Goal: Check status

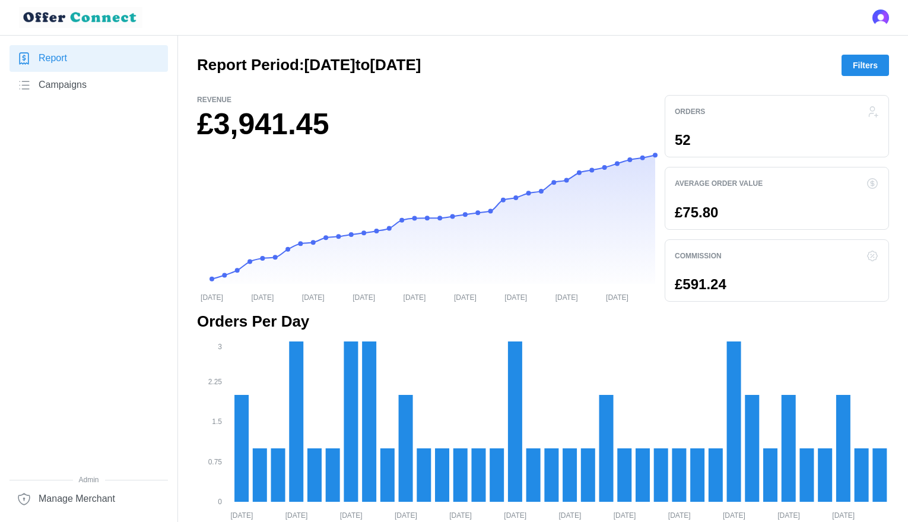
click at [875, 68] on span "Filters" at bounding box center [865, 65] width 25 height 20
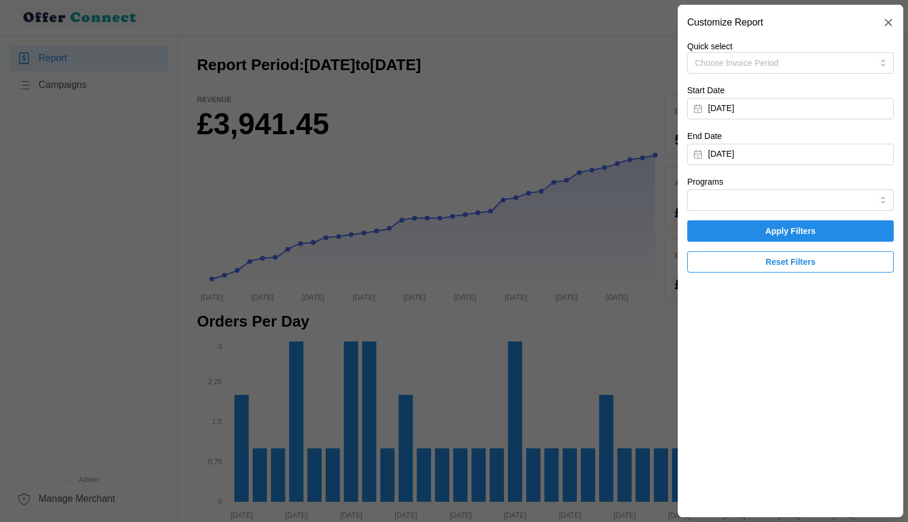
click at [721, 115] on button "[DATE]" at bounding box center [790, 108] width 207 height 21
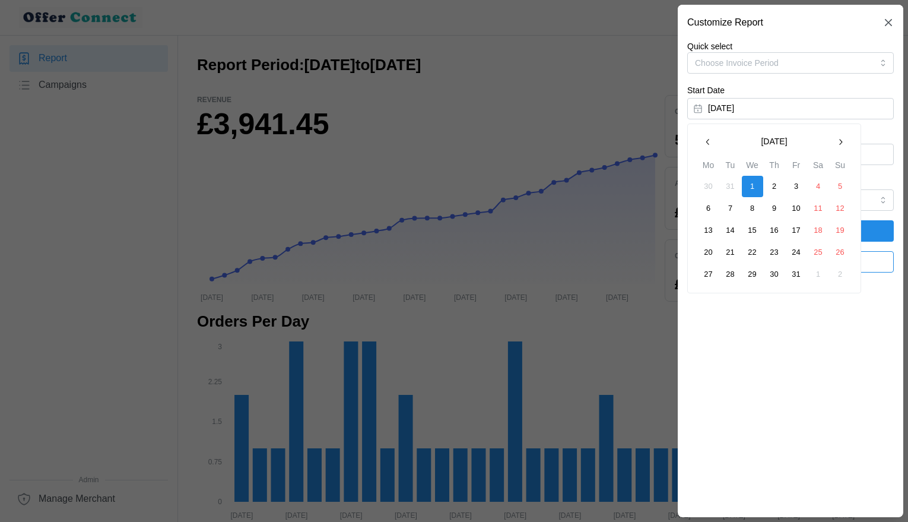
click at [840, 150] on button "button" at bounding box center [840, 141] width 21 height 21
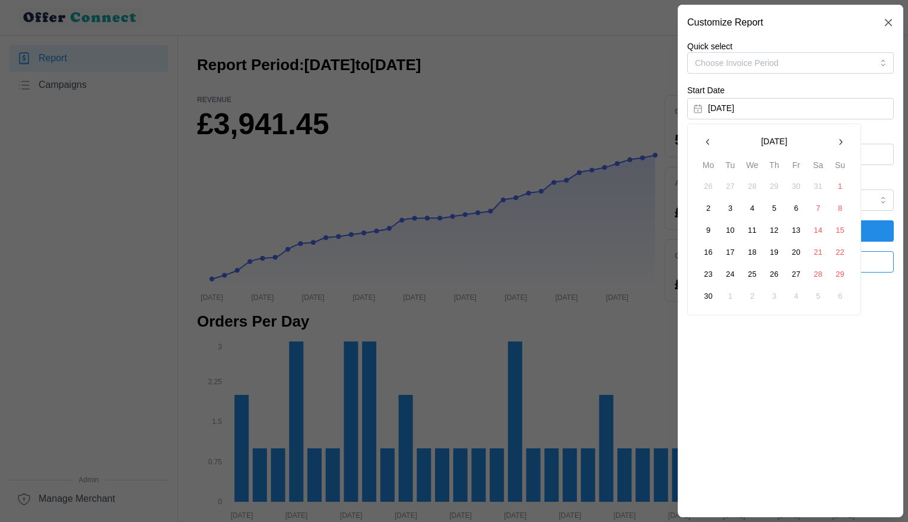
click at [840, 150] on button "button" at bounding box center [840, 141] width 21 height 21
click at [728, 191] on button "1" at bounding box center [730, 186] width 21 height 21
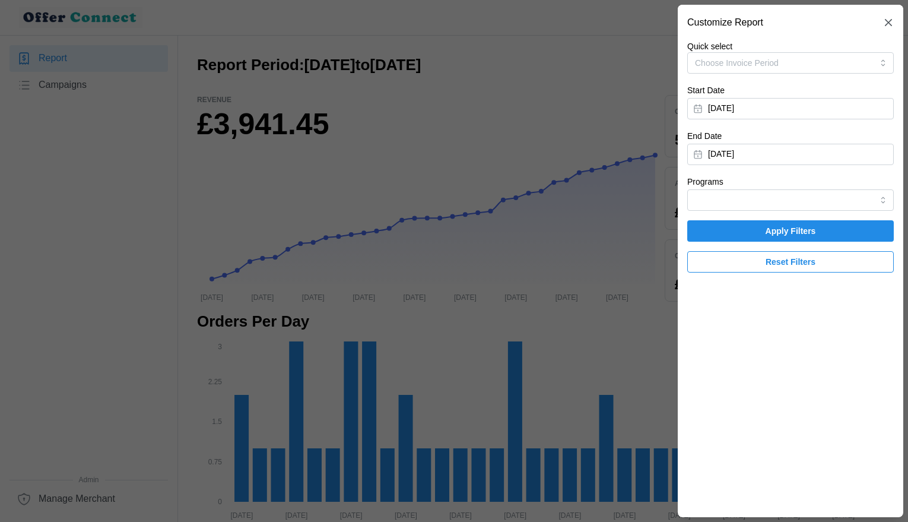
click at [796, 157] on button "[DATE]" at bounding box center [790, 154] width 207 height 21
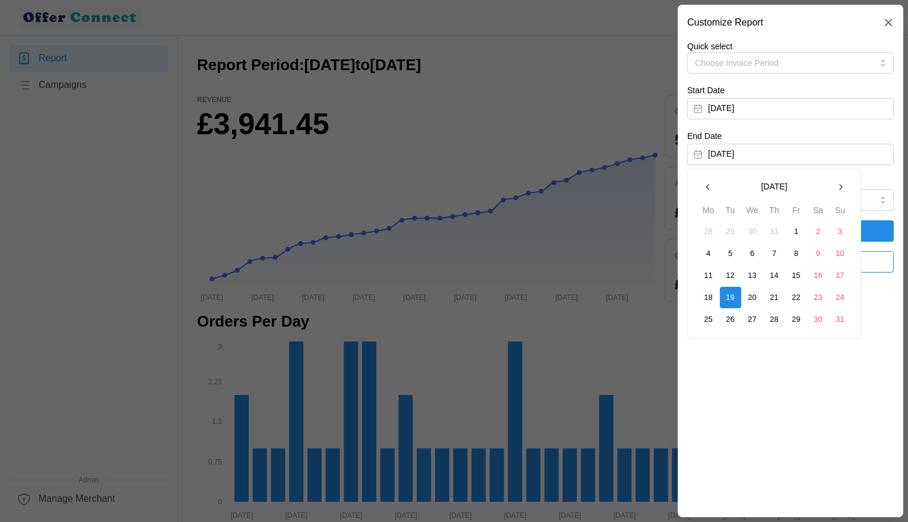
click at [706, 189] on icon "button" at bounding box center [707, 186] width 9 height 9
click at [778, 317] on button "31" at bounding box center [774, 319] width 21 height 21
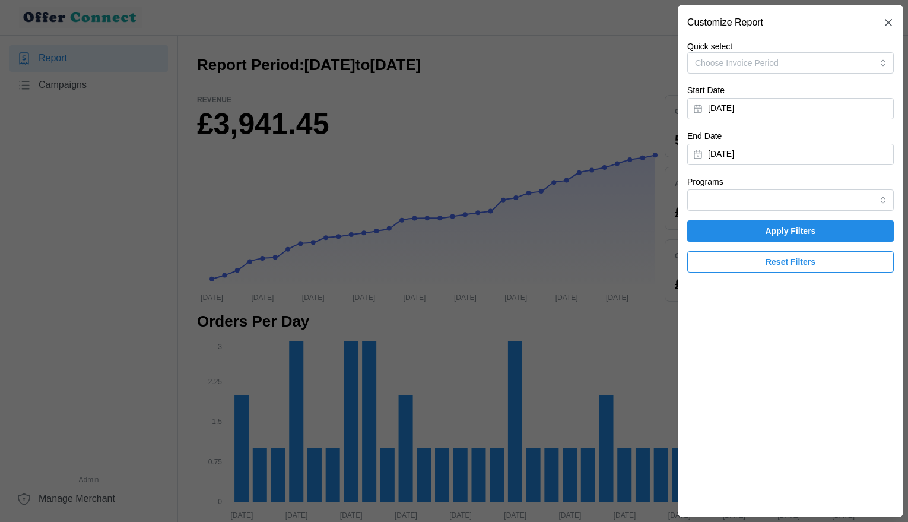
click at [835, 230] on span "Apply Filters" at bounding box center [790, 231] width 184 height 20
